Goal: Obtain resource: Obtain resource

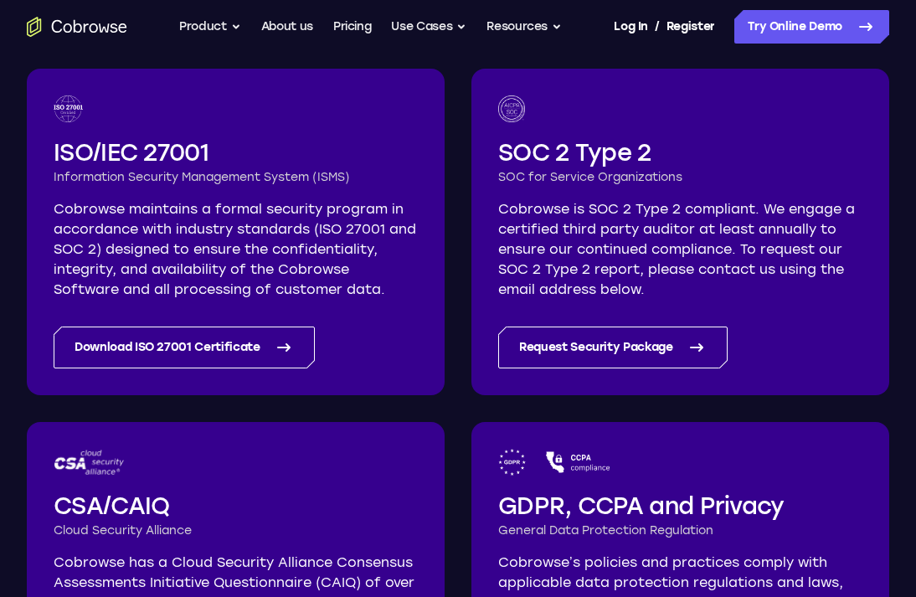
scroll to position [94, 0]
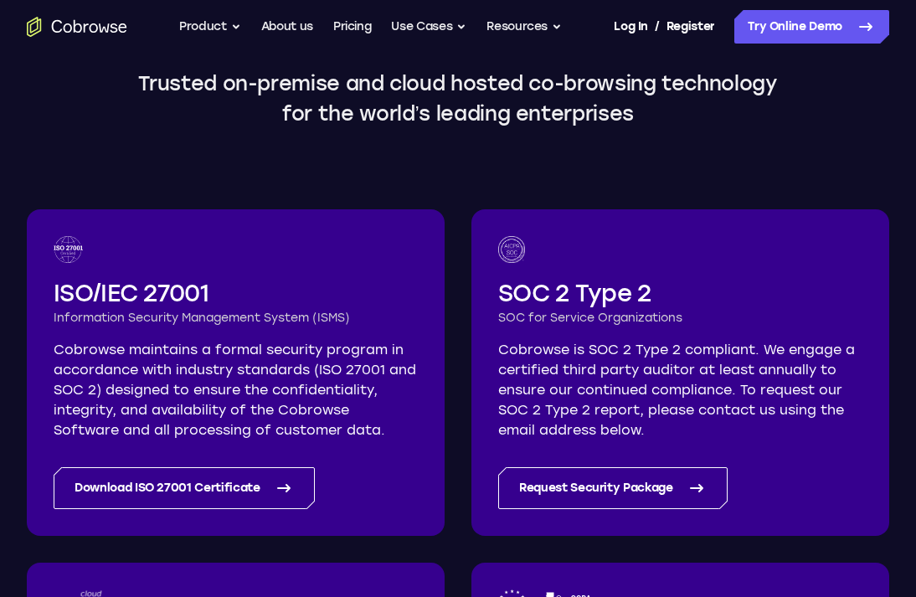
scroll to position [146, 0]
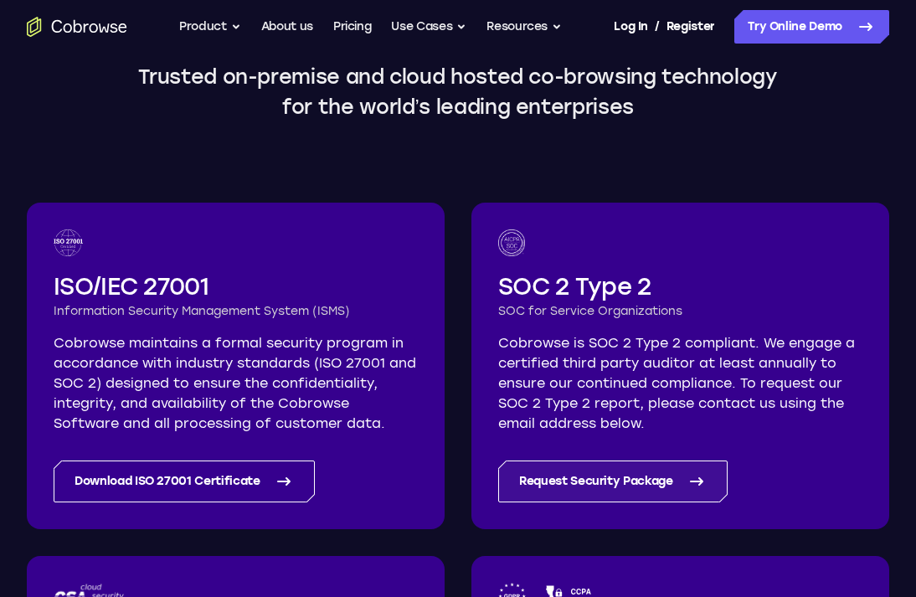
click at [615, 478] on link "Request Security Package" at bounding box center [612, 482] width 229 height 42
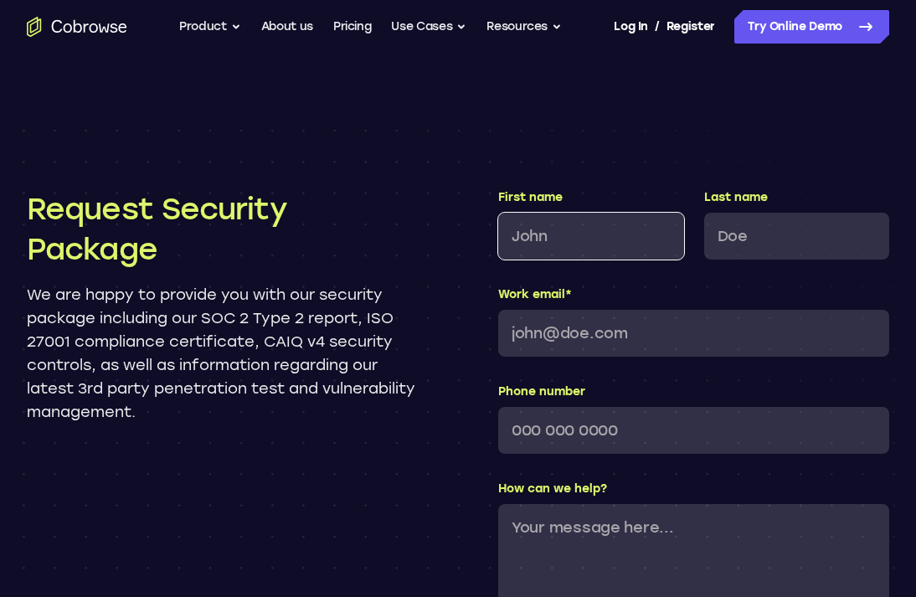
scroll to position [1553, 0]
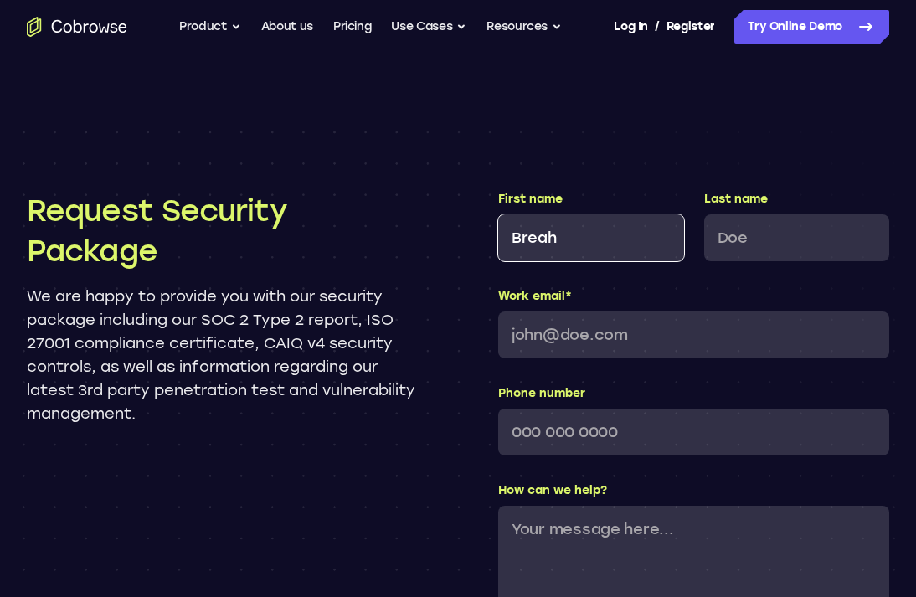
type input "Breah"
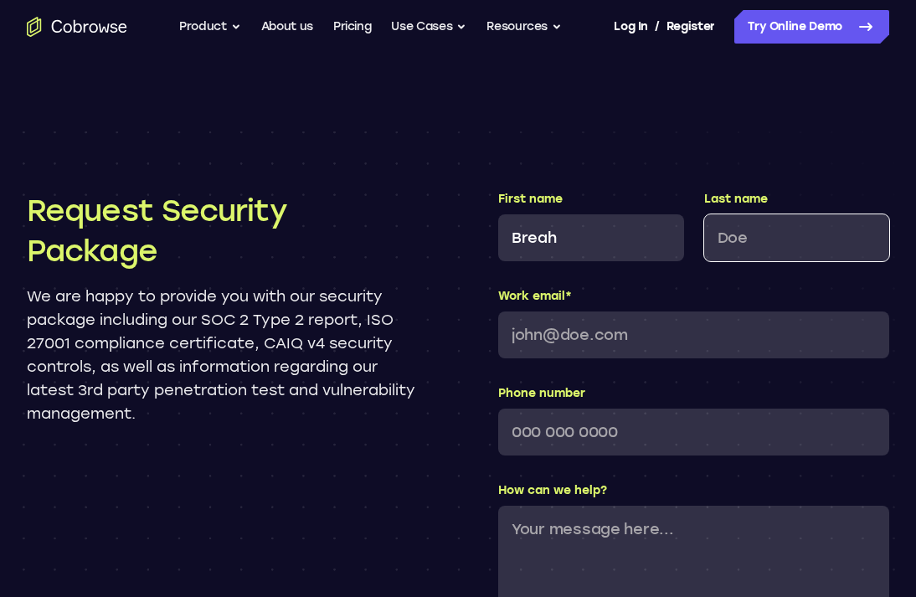
click at [776, 228] on input "Last name" at bounding box center [797, 237] width 186 height 47
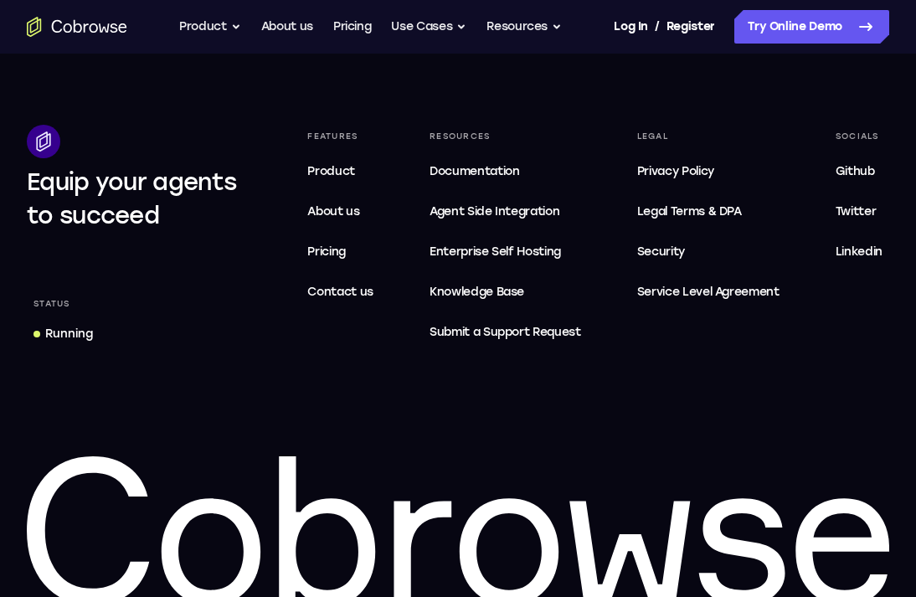
scroll to position [2878, 0]
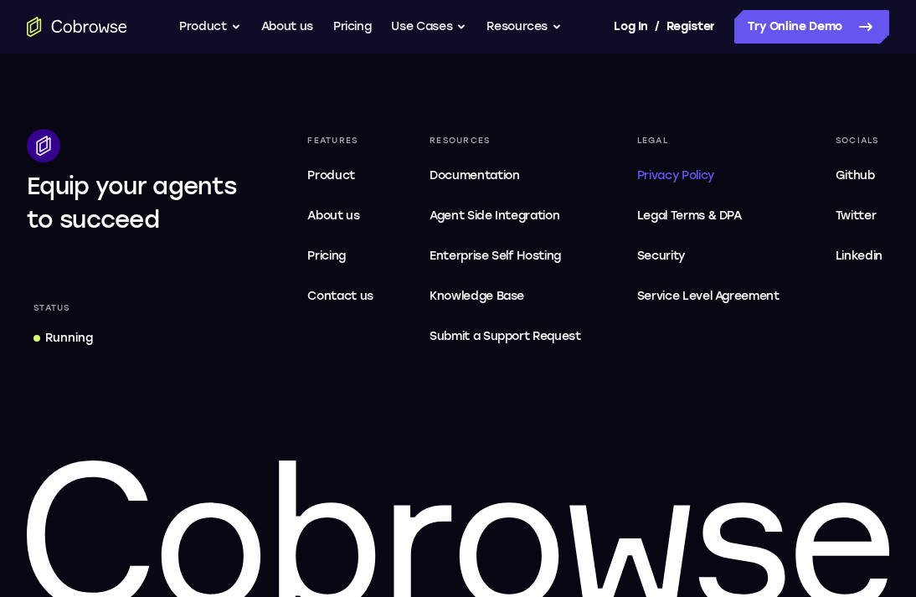
type input "Beall"
click at [682, 178] on span "Privacy Policy" at bounding box center [675, 175] width 77 height 14
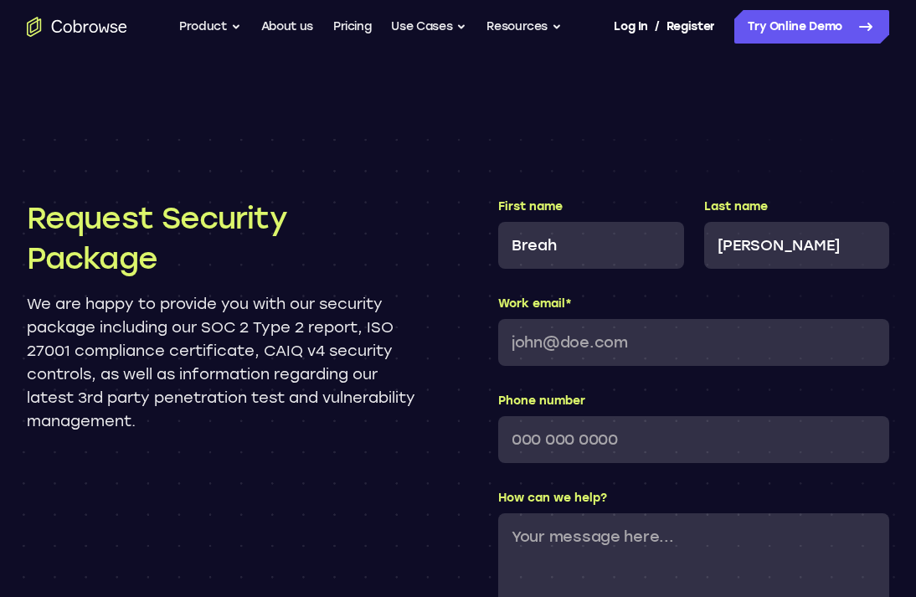
scroll to position [1544, 0]
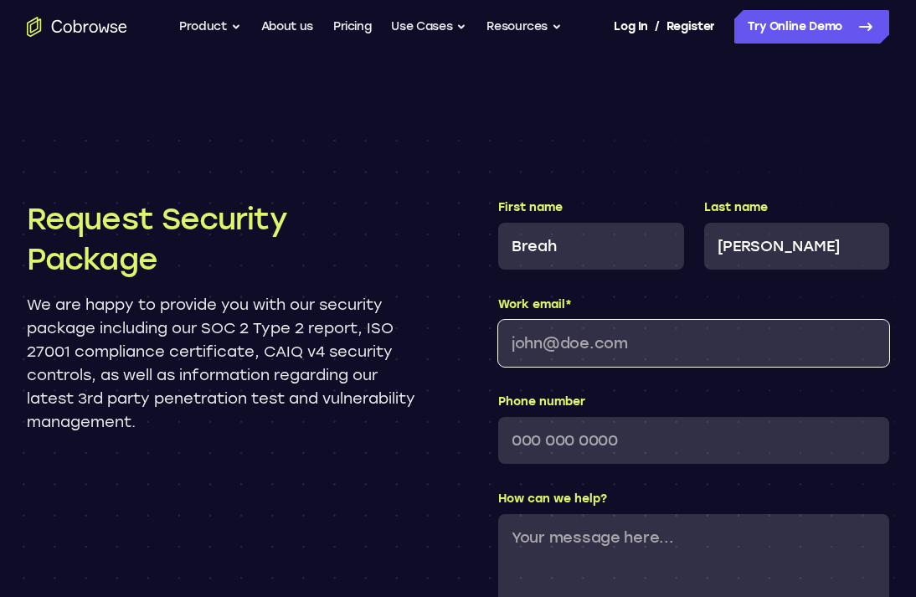
click at [607, 343] on input "Work email *" at bounding box center [693, 343] width 391 height 47
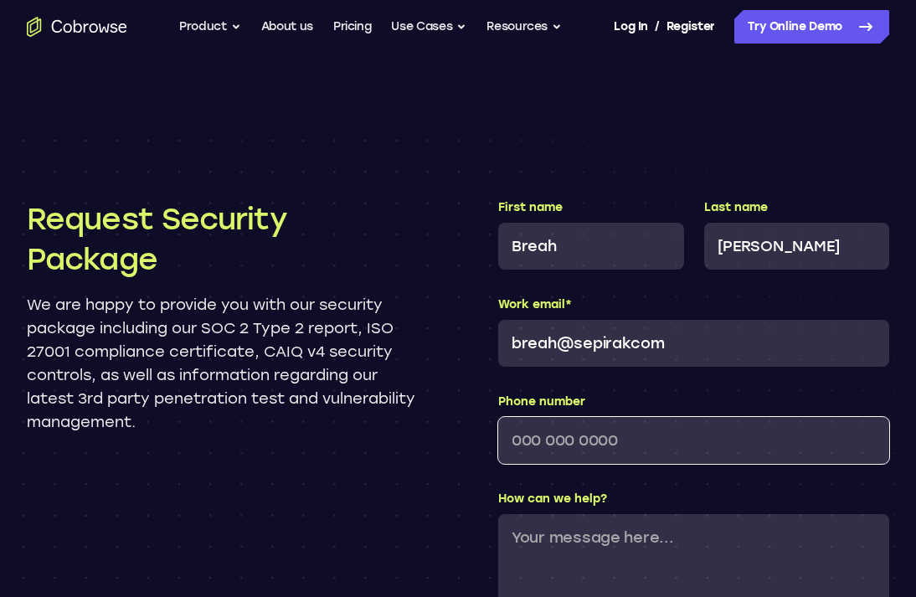
click at [607, 445] on div "Phone number" at bounding box center [693, 429] width 391 height 70
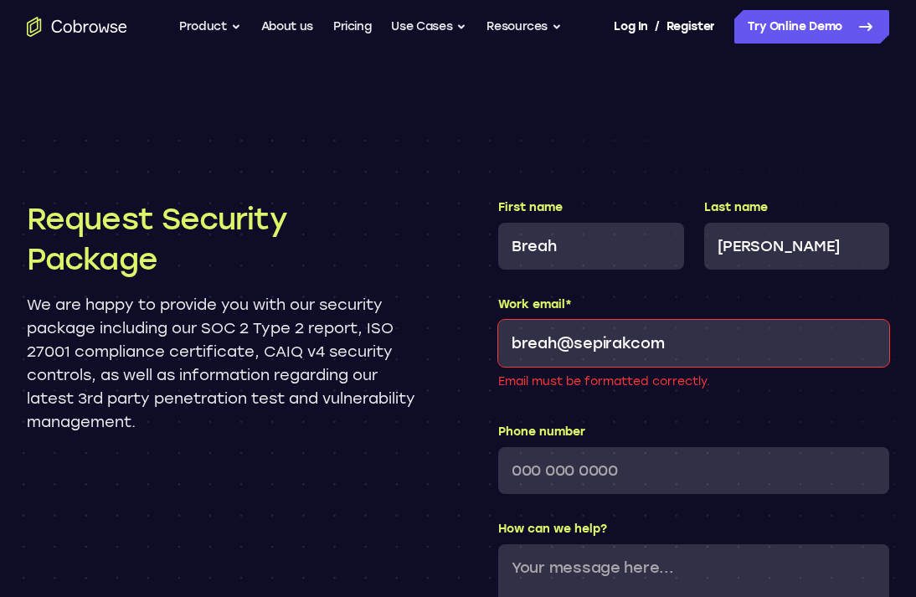
click at [632, 346] on input "breah@sepirakcom" at bounding box center [693, 343] width 391 height 47
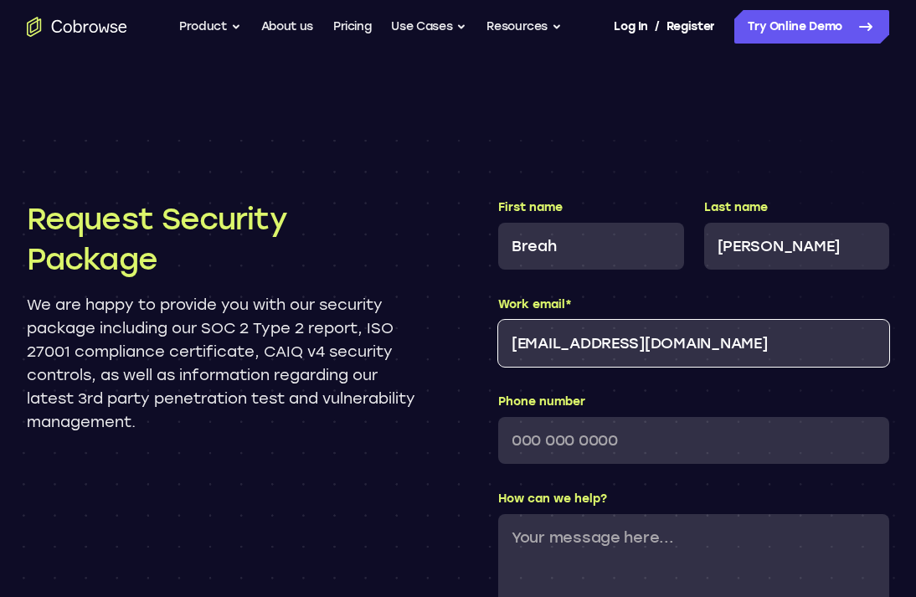
type input "breah@sepirak.com"
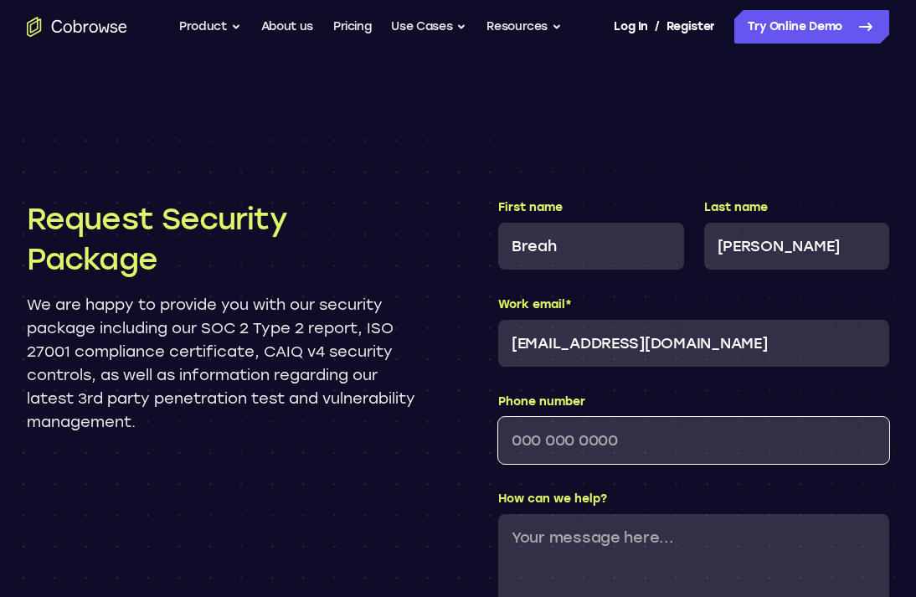
click at [599, 430] on input "Phone number" at bounding box center [693, 440] width 391 height 47
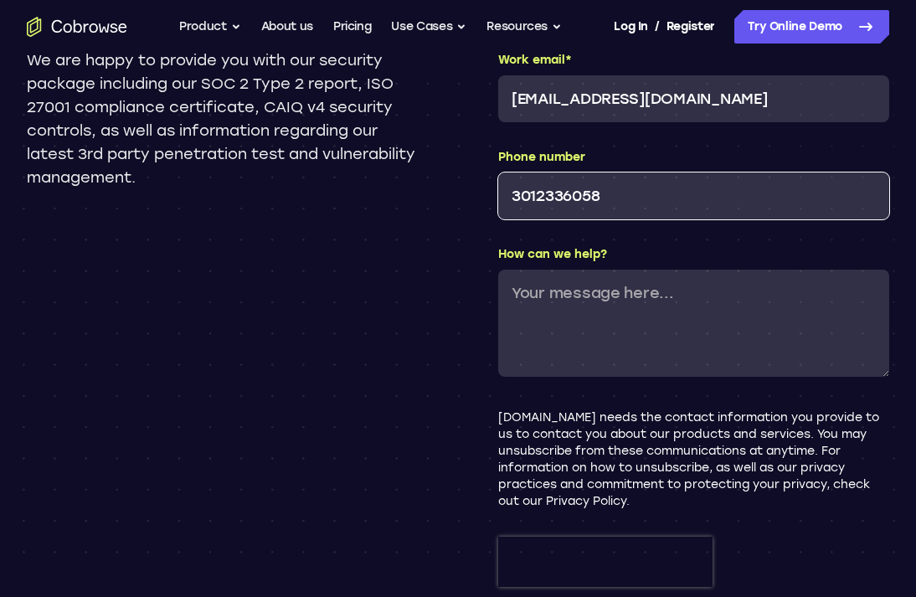
scroll to position [1791, 0]
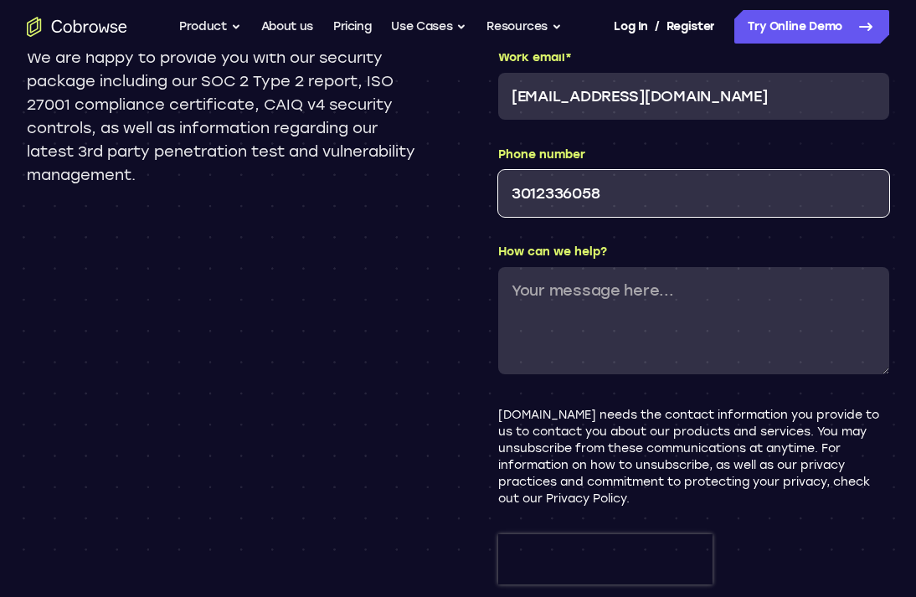
type input "3012336058"
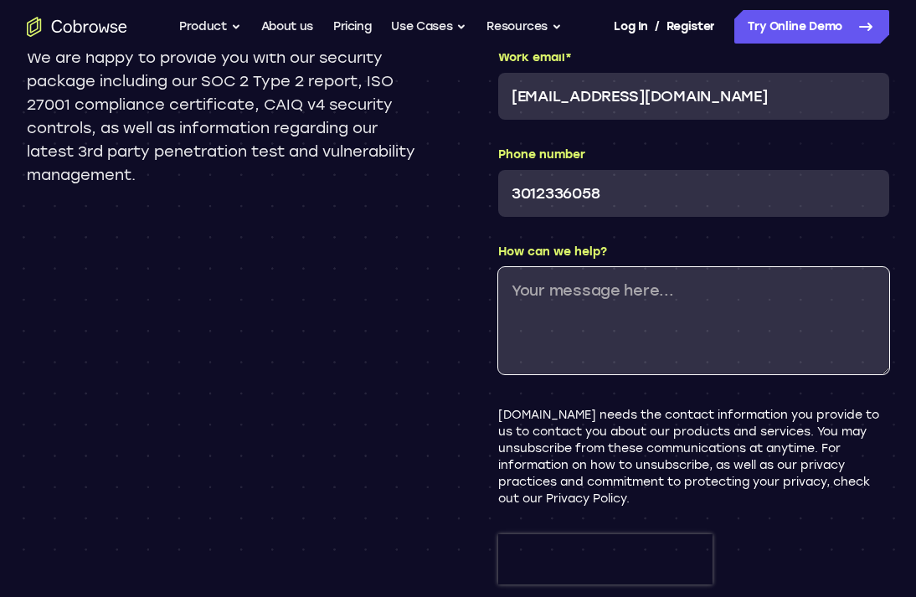
click at [609, 271] on textarea "How can we help?" at bounding box center [693, 320] width 391 height 107
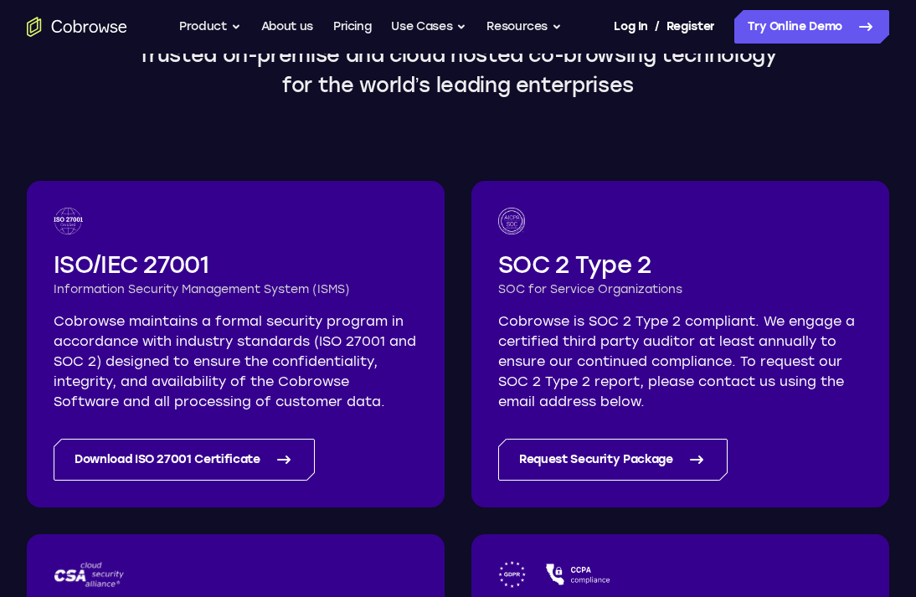
scroll to position [227, 0]
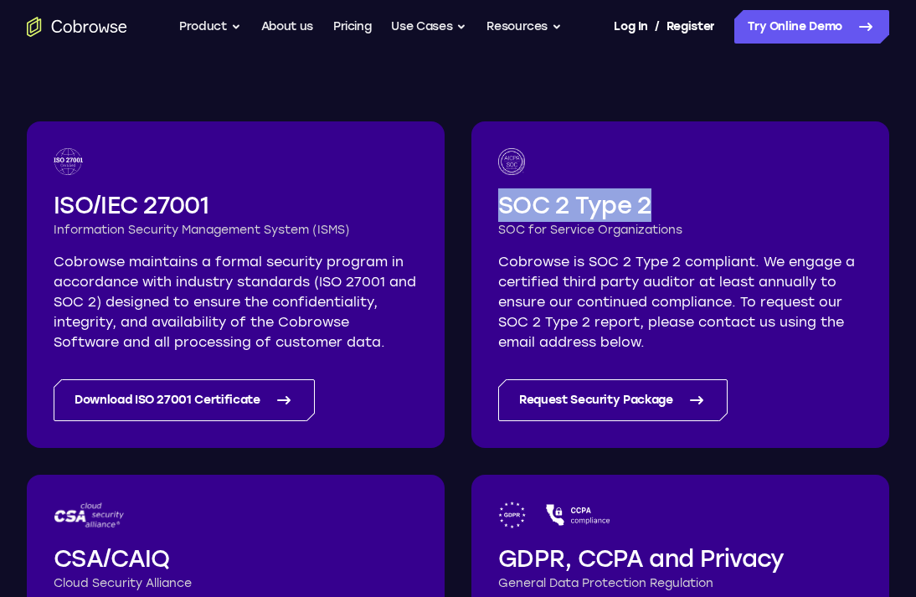
drag, startPoint x: 499, startPoint y: 204, endPoint x: 674, endPoint y: 203, distance: 175.0
click at [674, 203] on h2 "SOC 2 Type 2" at bounding box center [680, 205] width 364 height 34
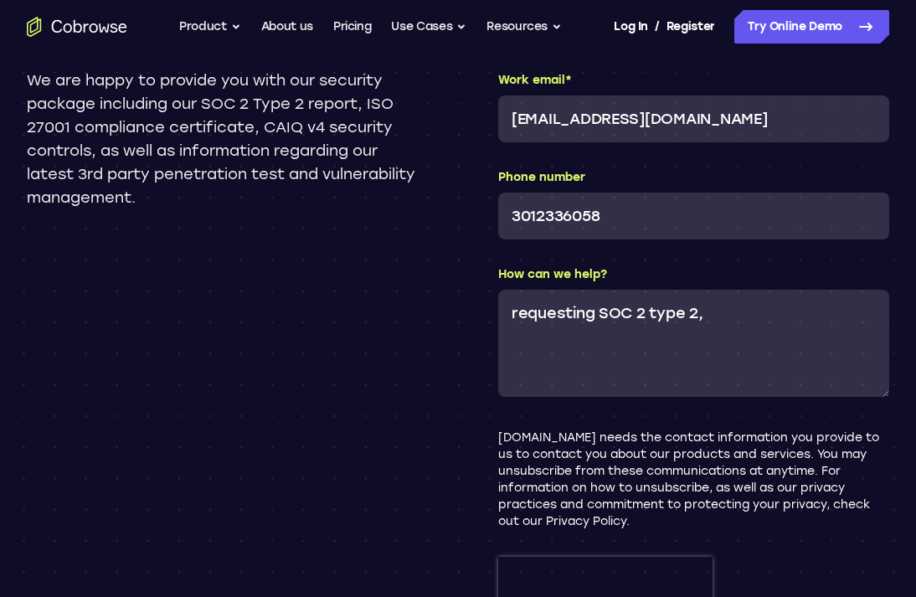
scroll to position [1824, 0]
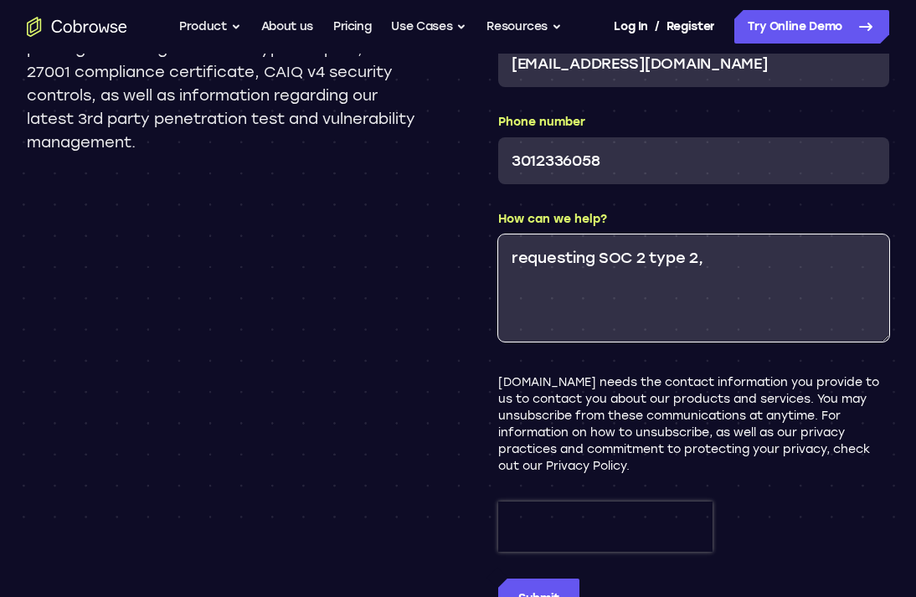
click at [741, 265] on textarea "requesting SOC 2 type 2," at bounding box center [693, 288] width 391 height 107
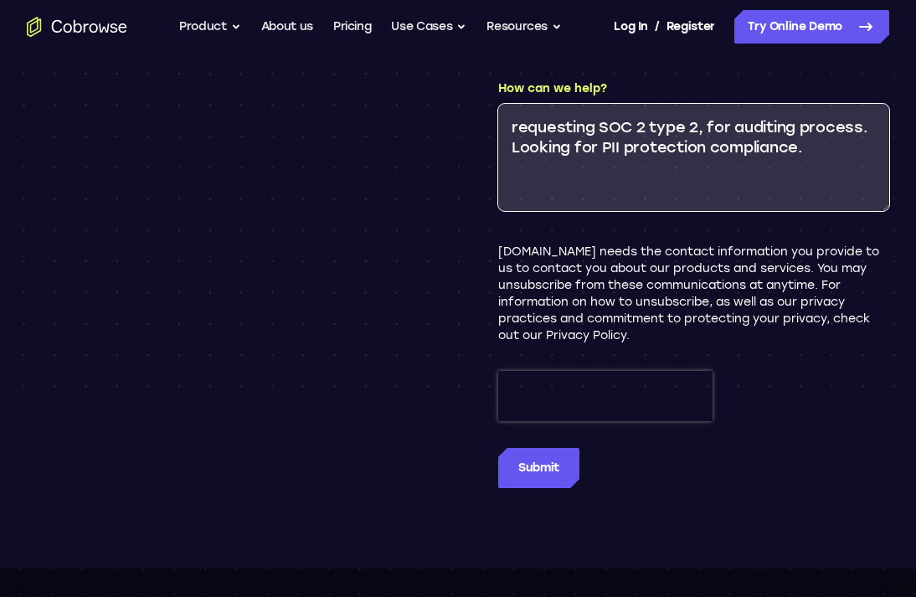
scroll to position [1958, 0]
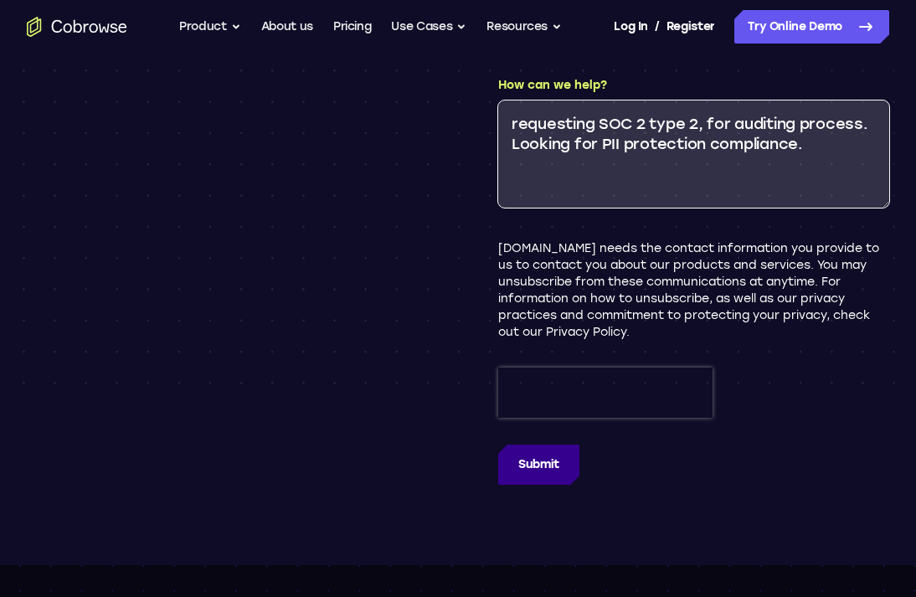
type textarea "requesting SOC 2 type 2, for auditing process. Looking for PII protection compl…"
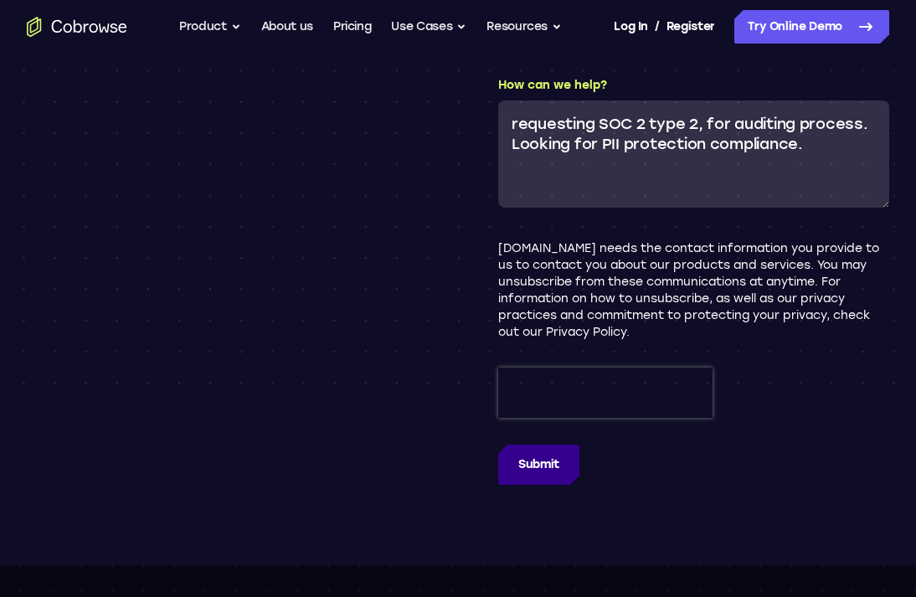
click at [533, 466] on input "Submit" at bounding box center [538, 465] width 81 height 40
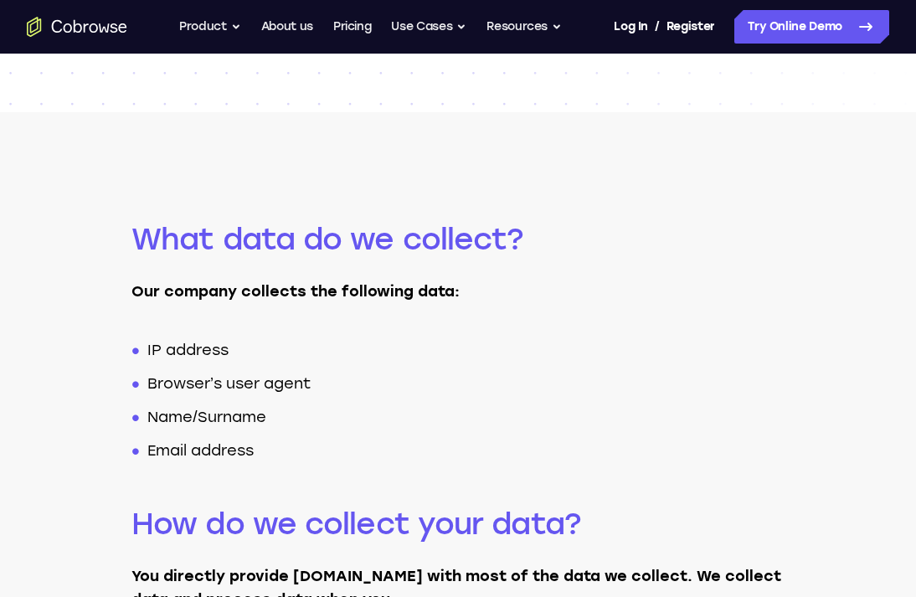
scroll to position [85, 0]
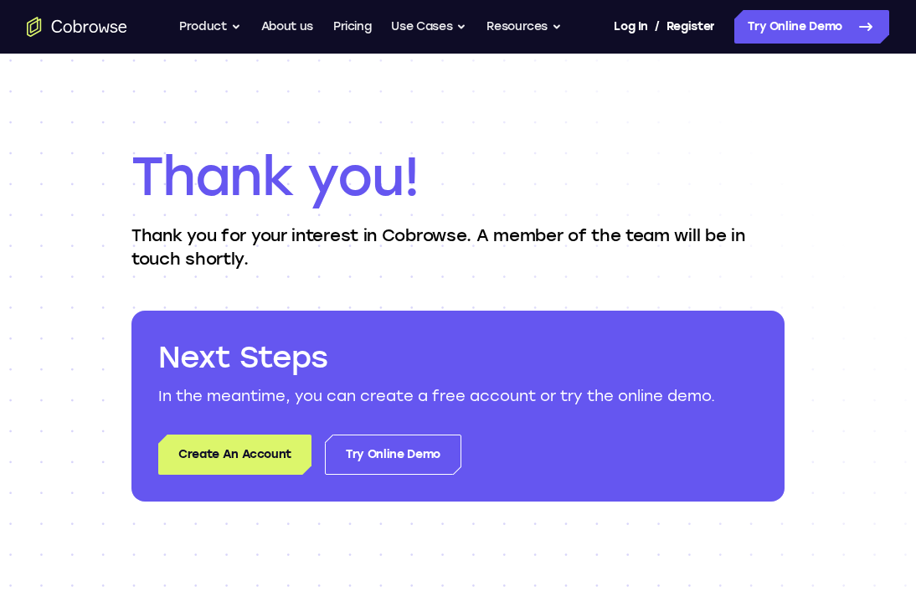
scroll to position [2, 0]
